Goal: Task Accomplishment & Management: Manage account settings

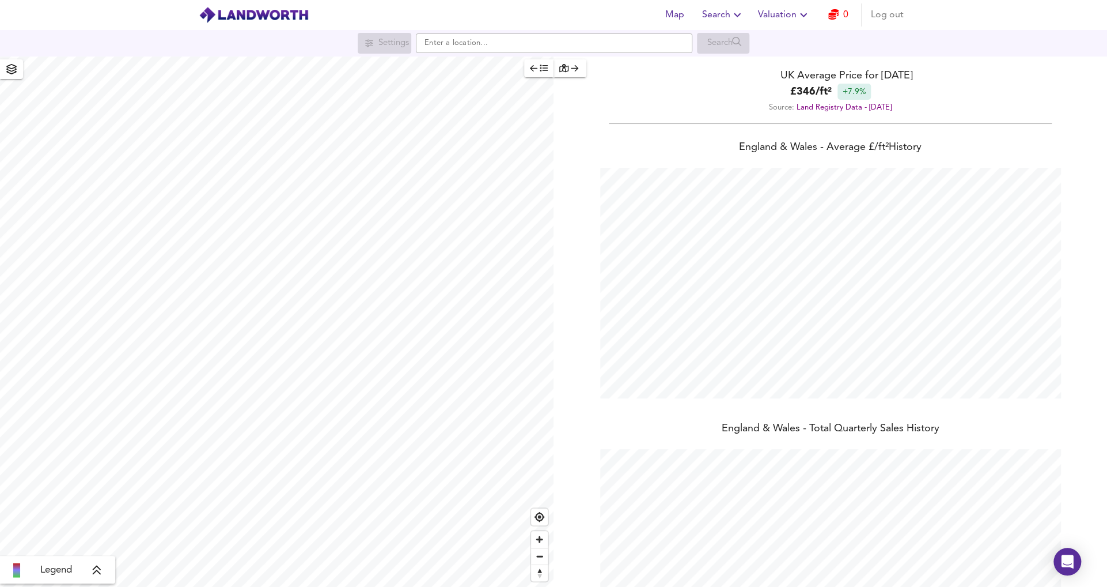
scroll to position [587, 1107]
click at [886, 12] on span "Log out" at bounding box center [887, 15] width 33 height 16
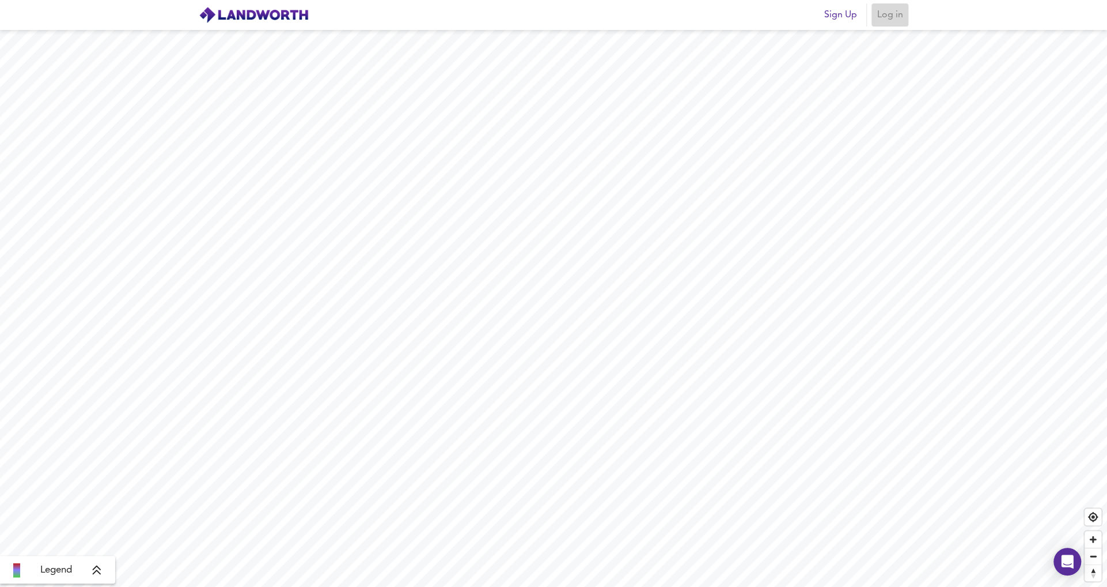
click at [892, 19] on span "Log in" at bounding box center [890, 15] width 28 height 16
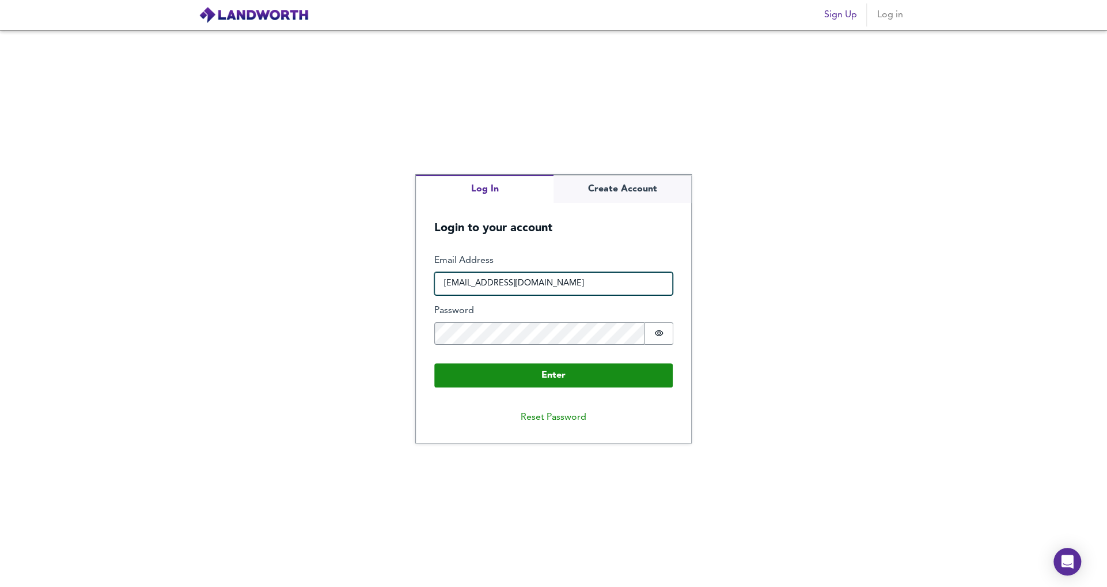
click at [591, 279] on input "[EMAIL_ADDRESS][DOMAIN_NAME]" at bounding box center [553, 283] width 239 height 23
type input "[EMAIL_ADDRESS][DOMAIN_NAME]"
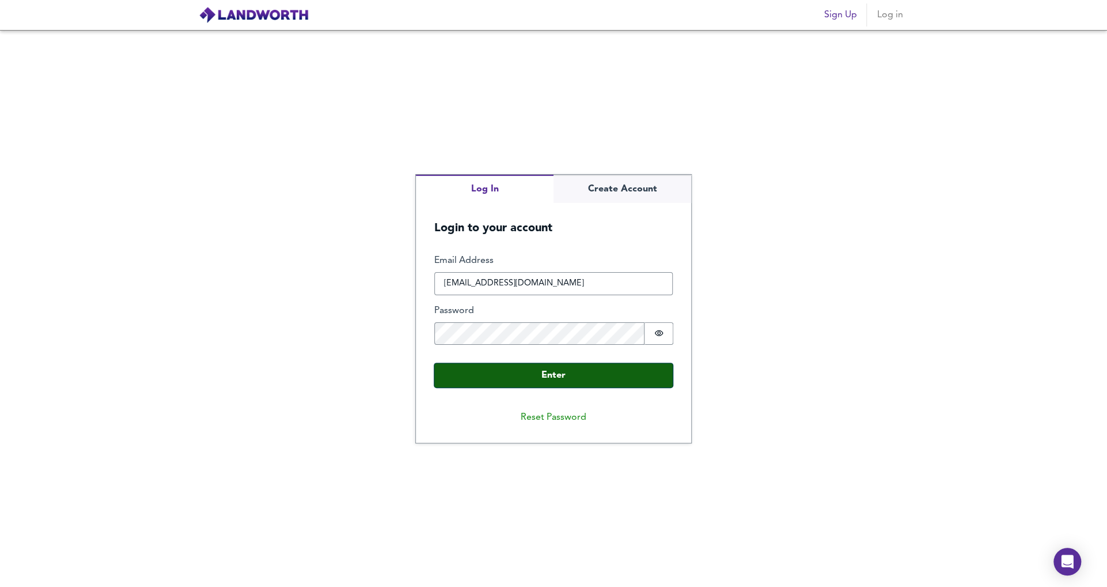
click at [592, 376] on button "Enter" at bounding box center [553, 375] width 239 height 24
